Goal: Download file/media

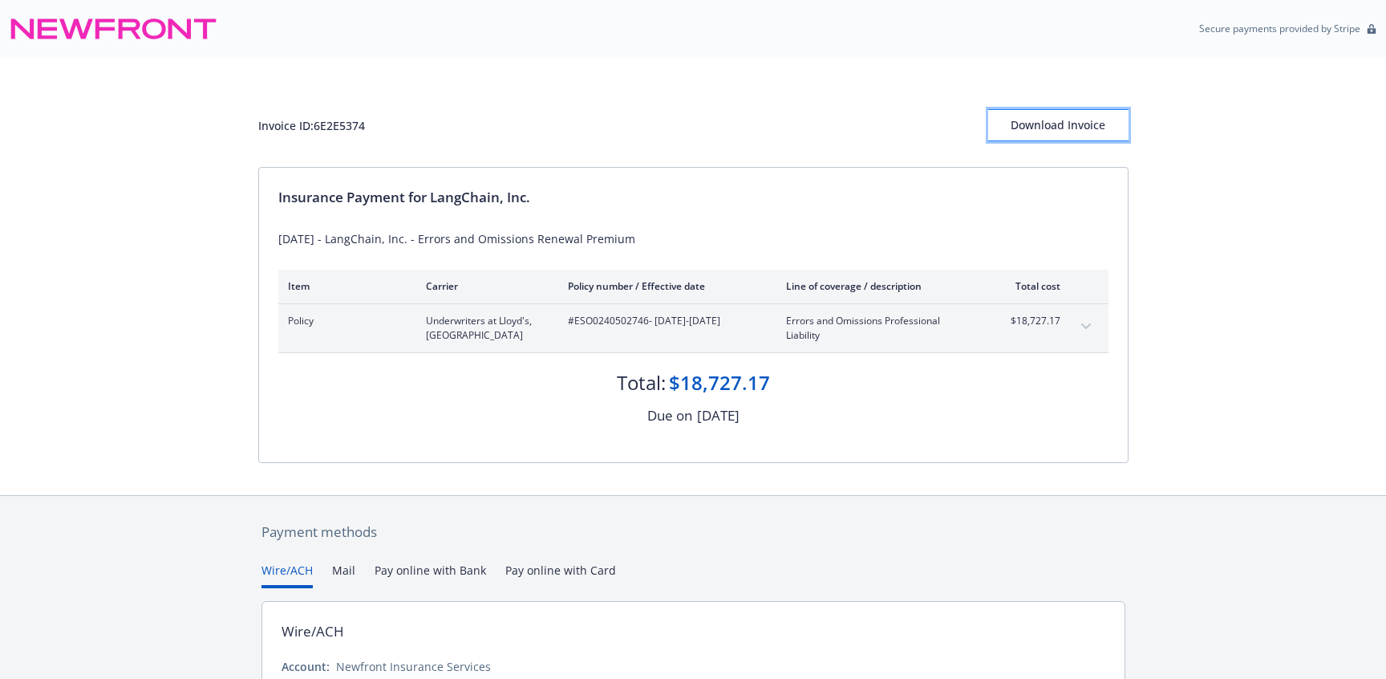
click at [1058, 119] on div "Download Invoice" at bounding box center [1058, 125] width 140 height 30
